Goal: Task Accomplishment & Management: Use online tool/utility

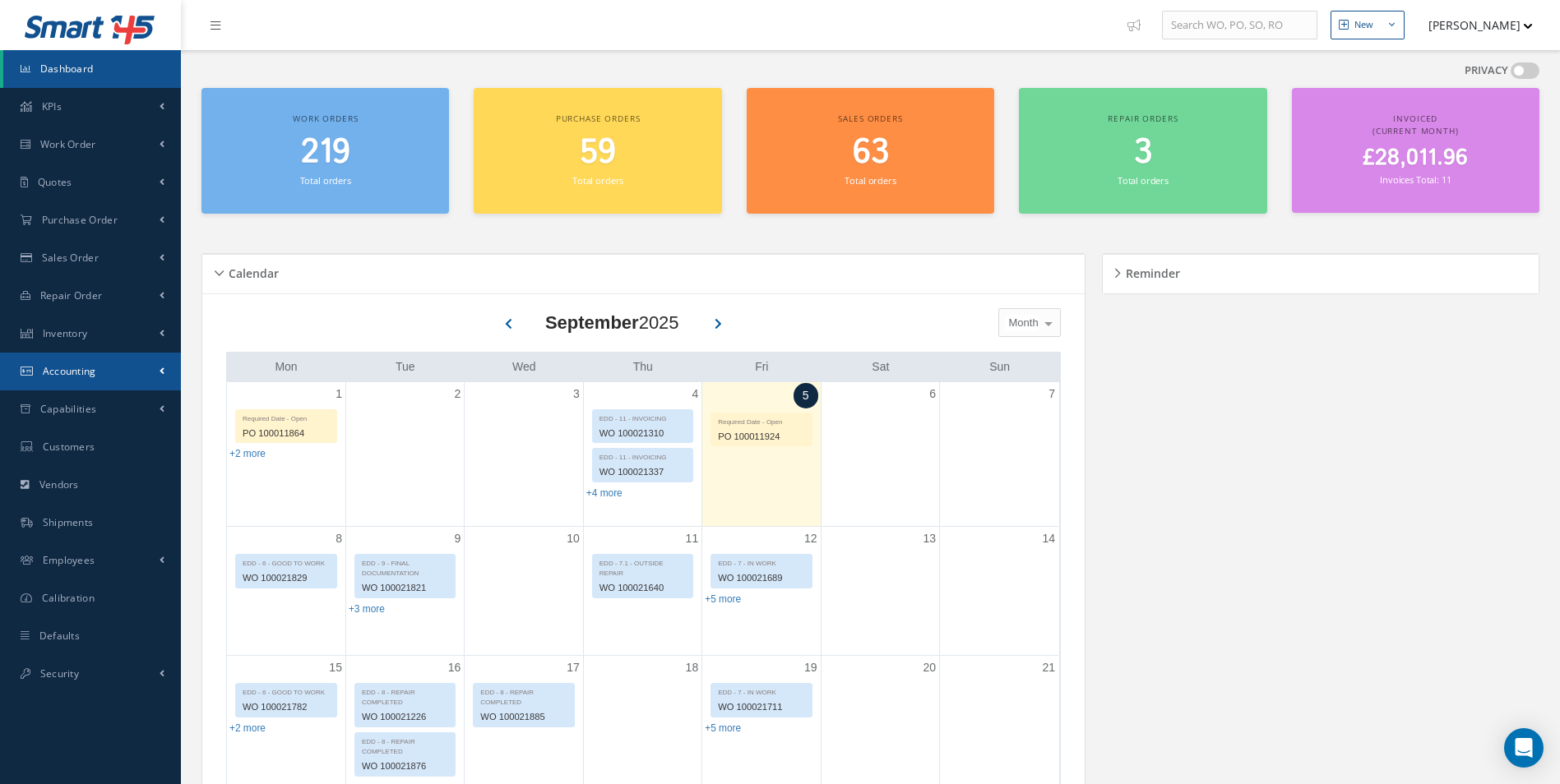
click at [96, 376] on link "Accounting" at bounding box center [90, 371] width 181 height 37
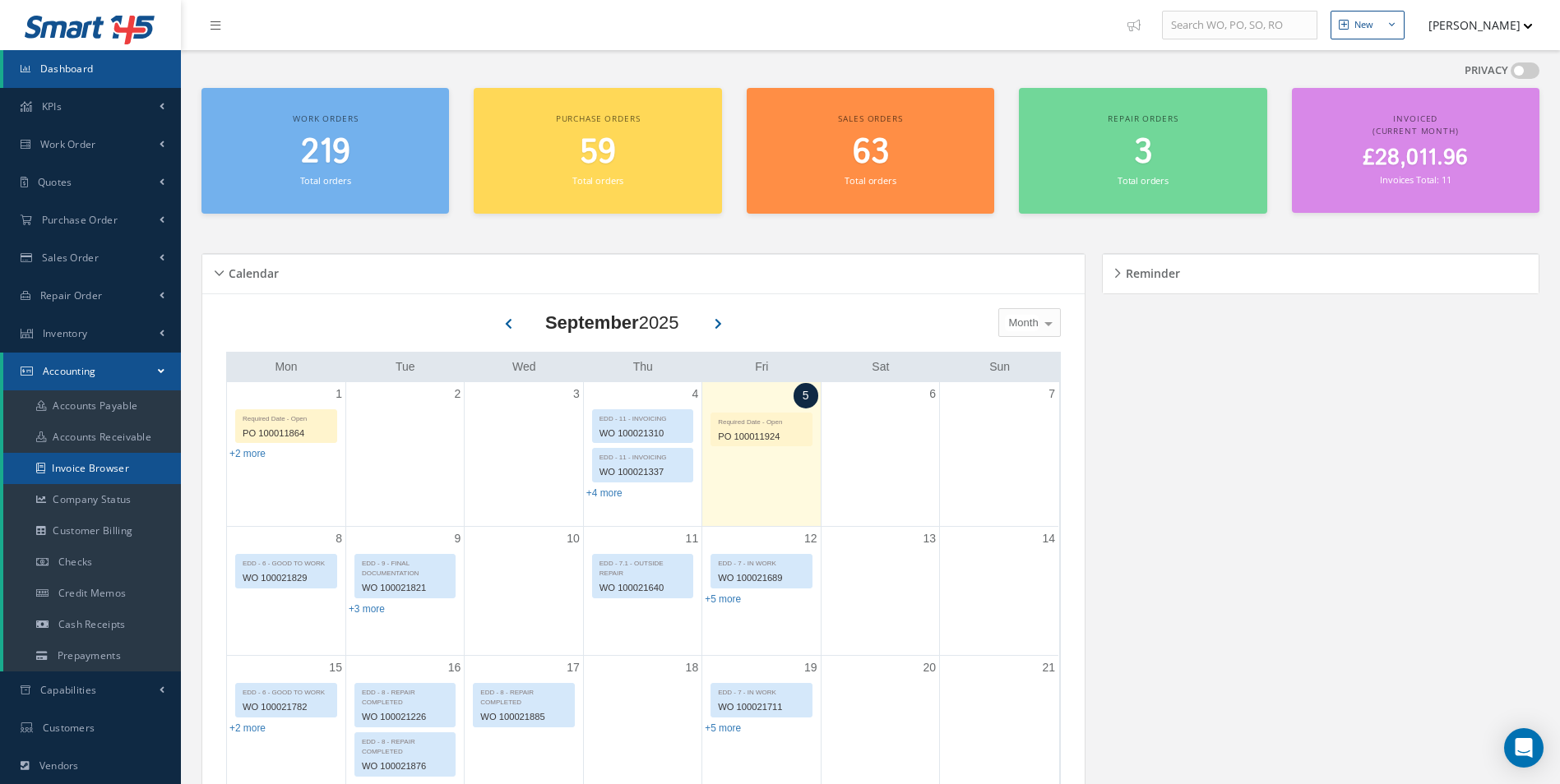
click at [127, 460] on link "Invoice Browser" at bounding box center [92, 469] width 177 height 31
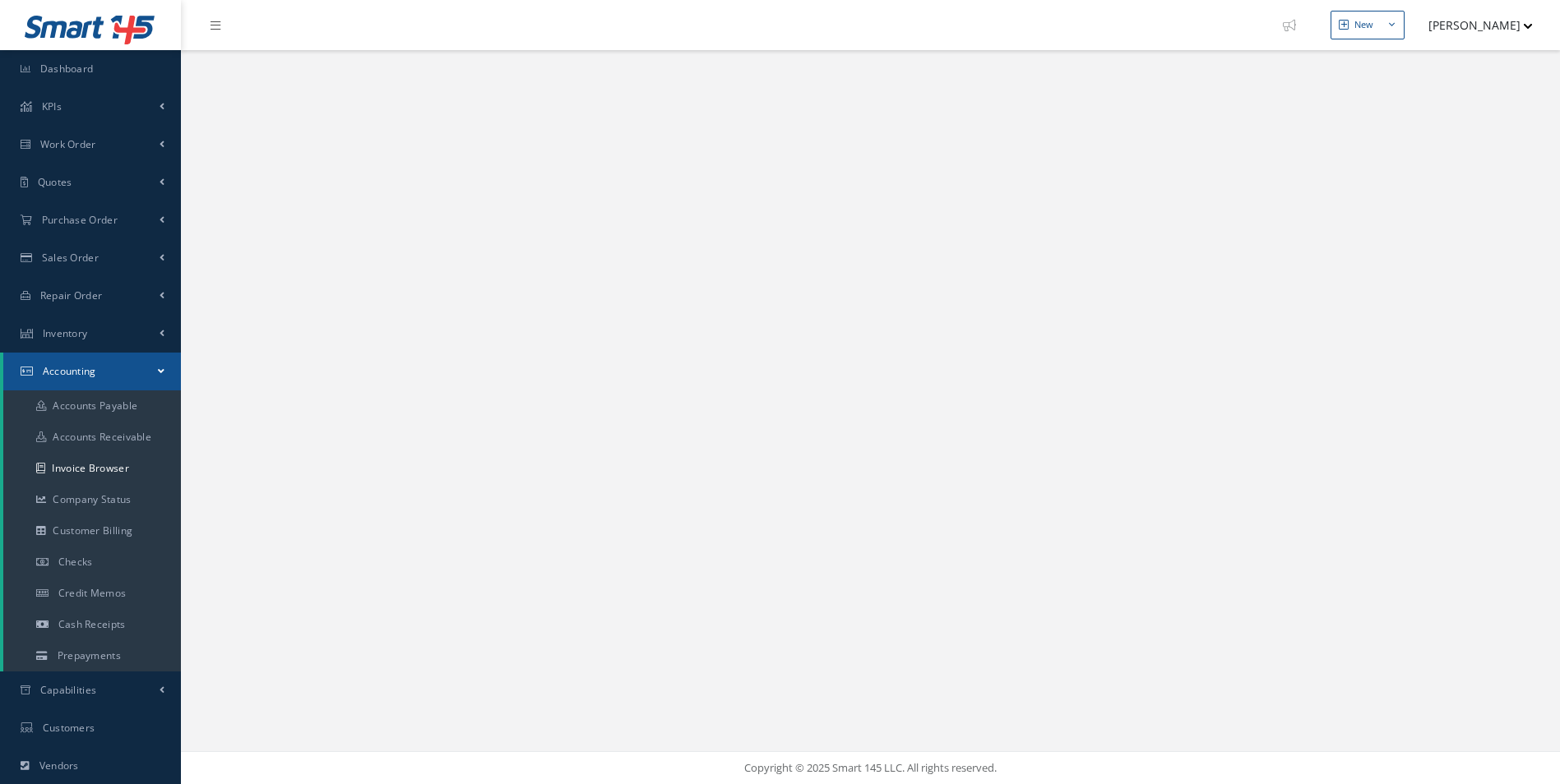
select select "25"
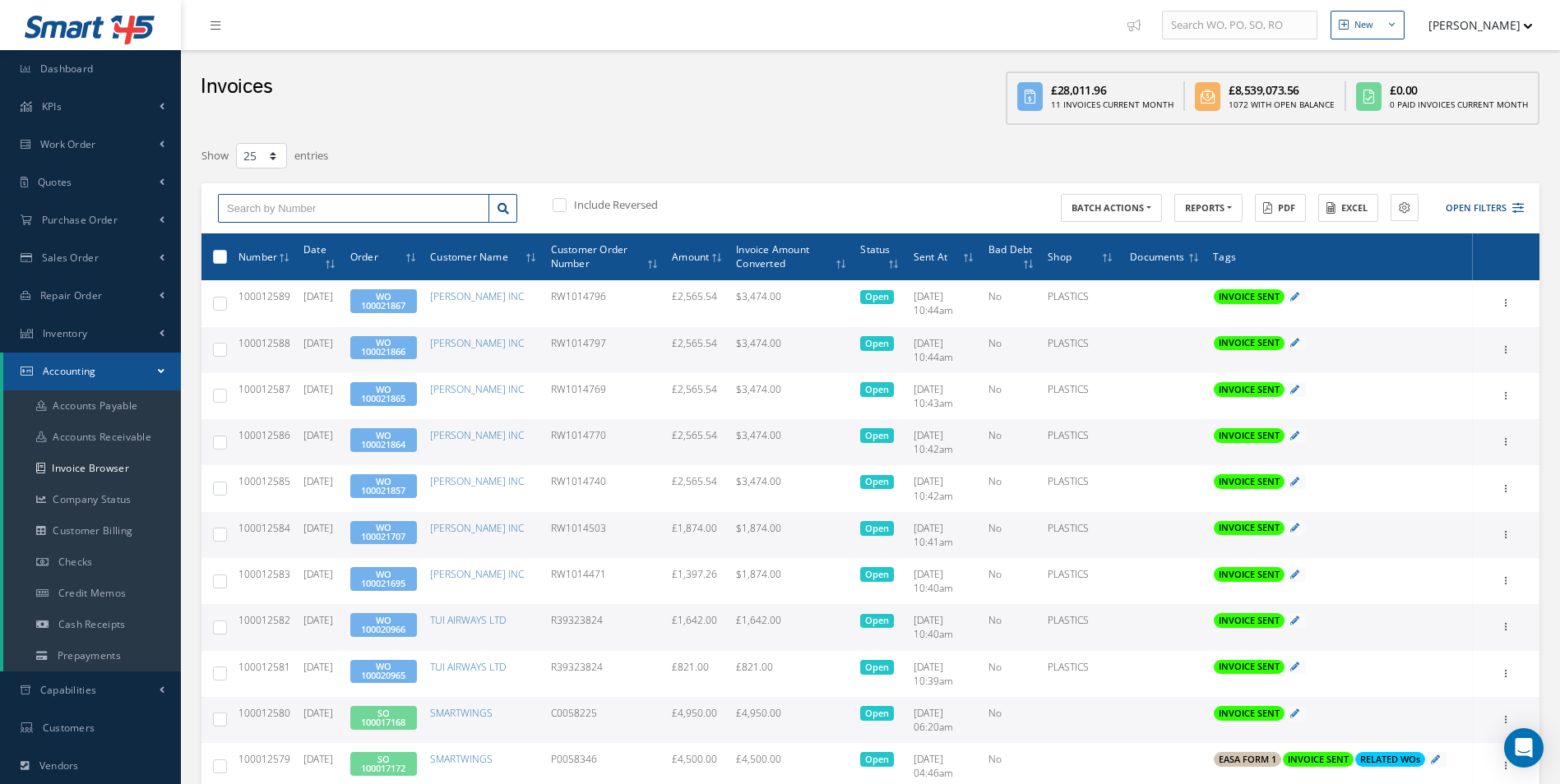
click at [326, 217] on input "text" at bounding box center [353, 208] width 271 height 29
paste input "100012394"
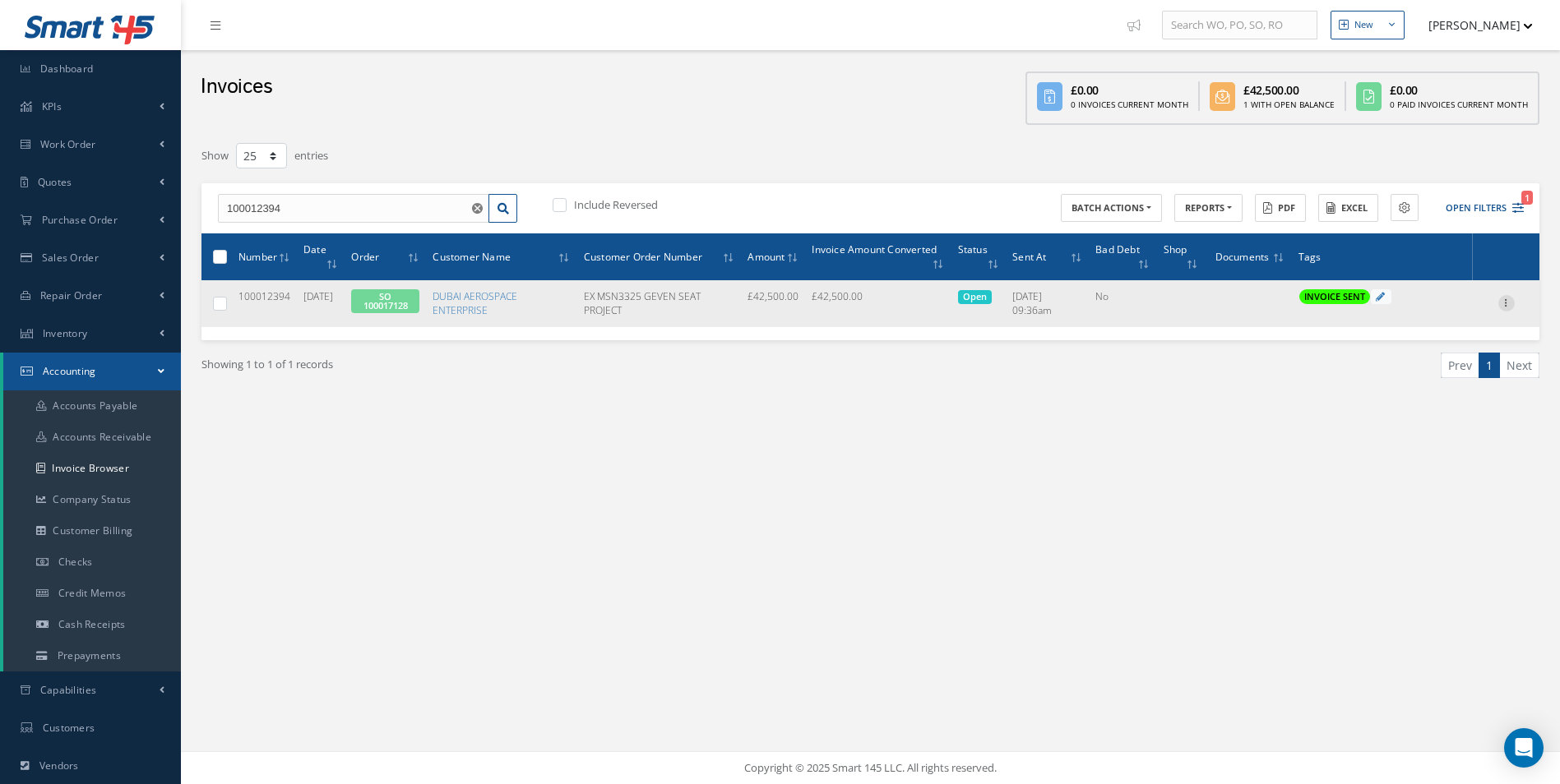
click at [1498, 302] on icon at bounding box center [1506, 302] width 16 height 13
click at [1420, 323] on link "Print" at bounding box center [1430, 313] width 130 height 21
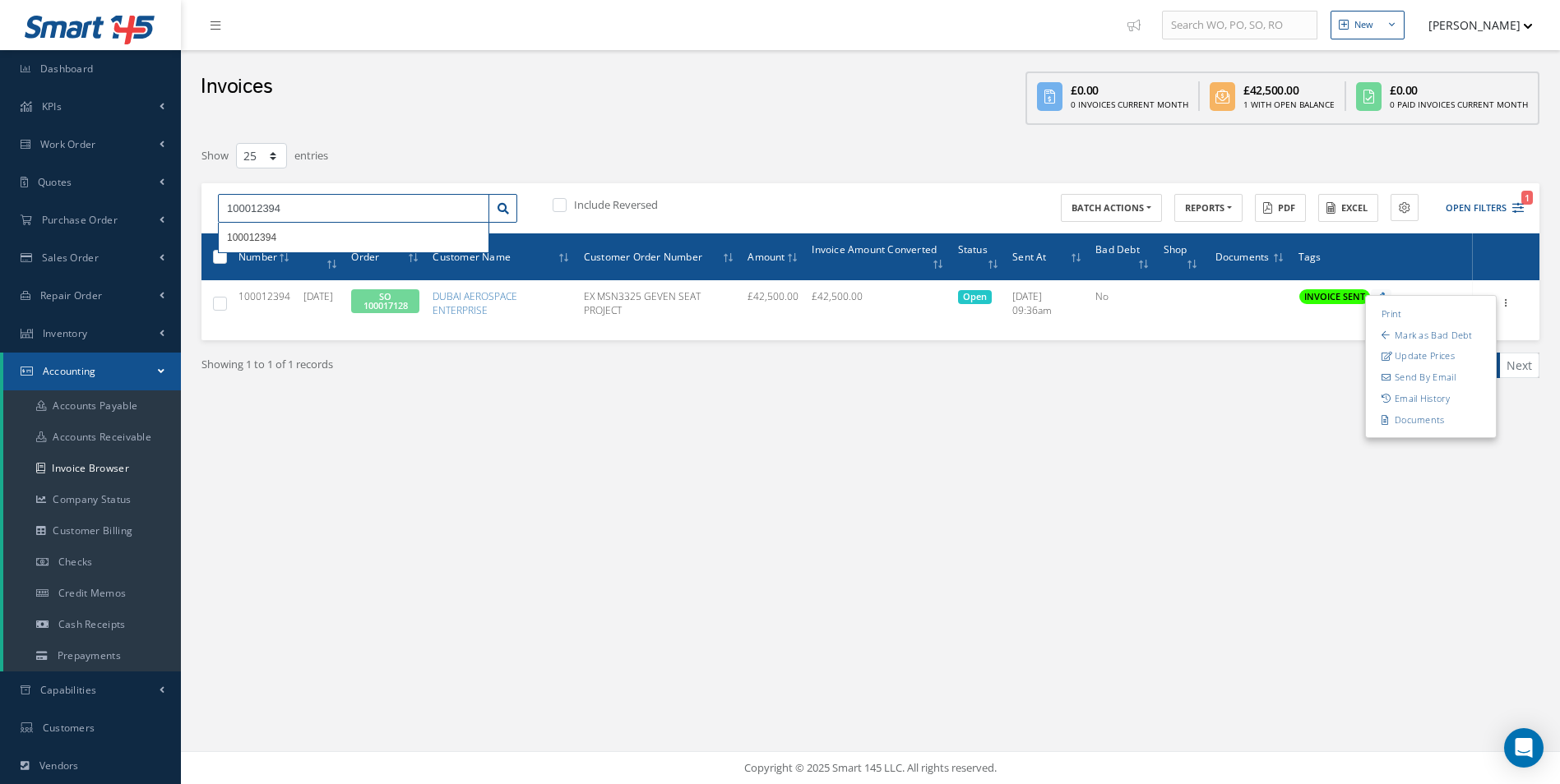
drag, startPoint x: 356, startPoint y: 210, endPoint x: -4, endPoint y: 234, distance: 360.8
click at [0, 234] on html "Smart 145 Dashboard KPIs Work Order Accounting Work Order Work Order Work Order…" at bounding box center [780, 392] width 1560 height 784
paste input "437"
type input "100012437"
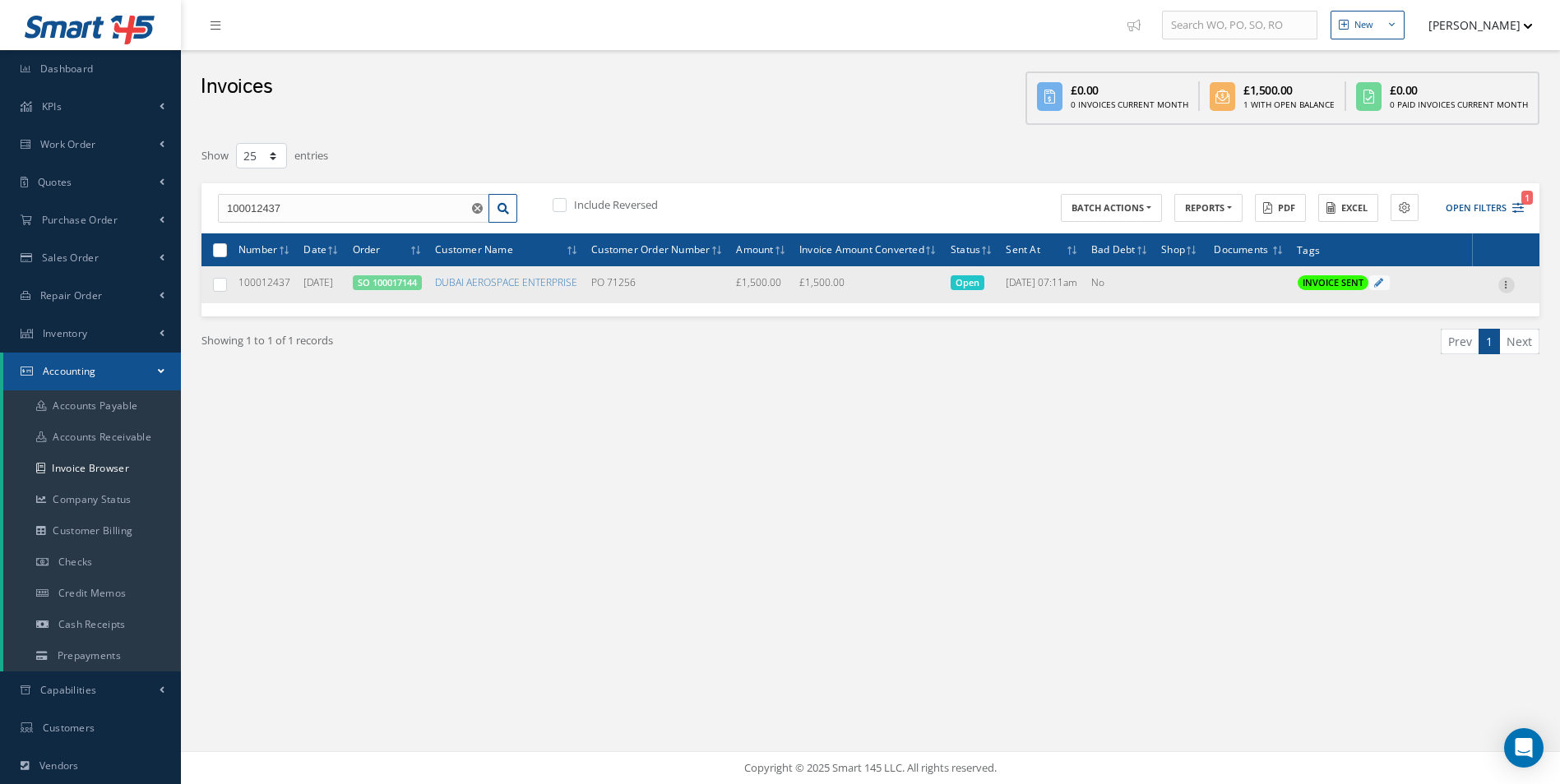
click at [1505, 291] on icon at bounding box center [1506, 283] width 16 height 13
click at [1406, 307] on link "Print" at bounding box center [1430, 295] width 130 height 21
